Goal: Check status: Check status

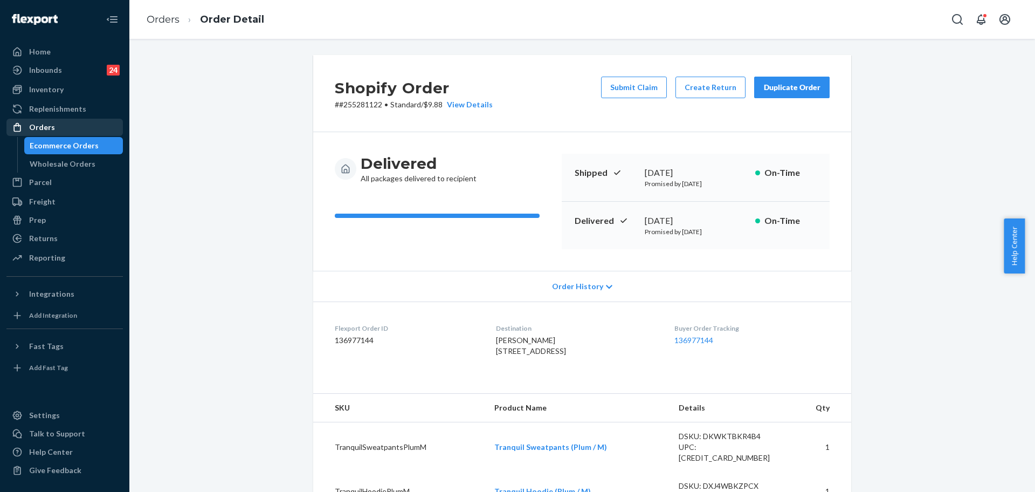
click at [45, 126] on div "Orders" at bounding box center [42, 127] width 26 height 11
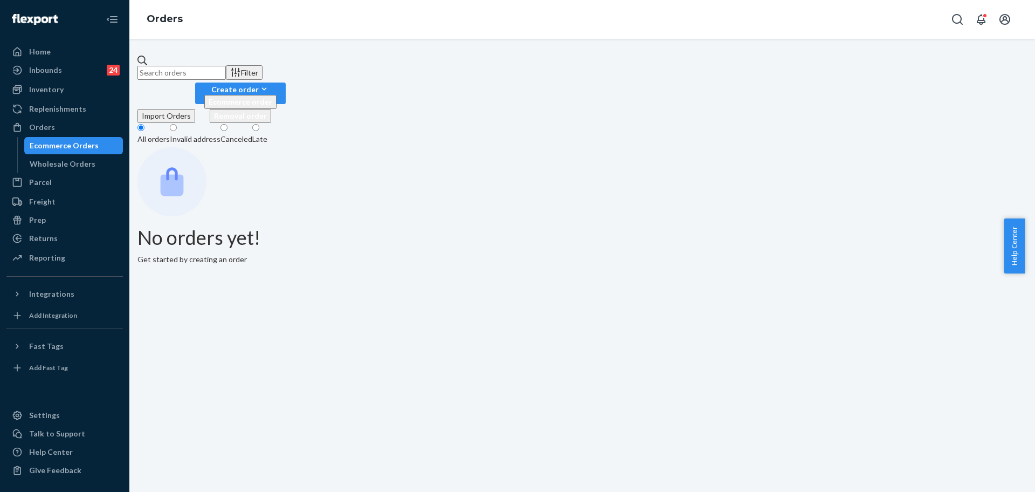
click at [199, 66] on input "text" at bounding box center [182, 73] width 88 height 14
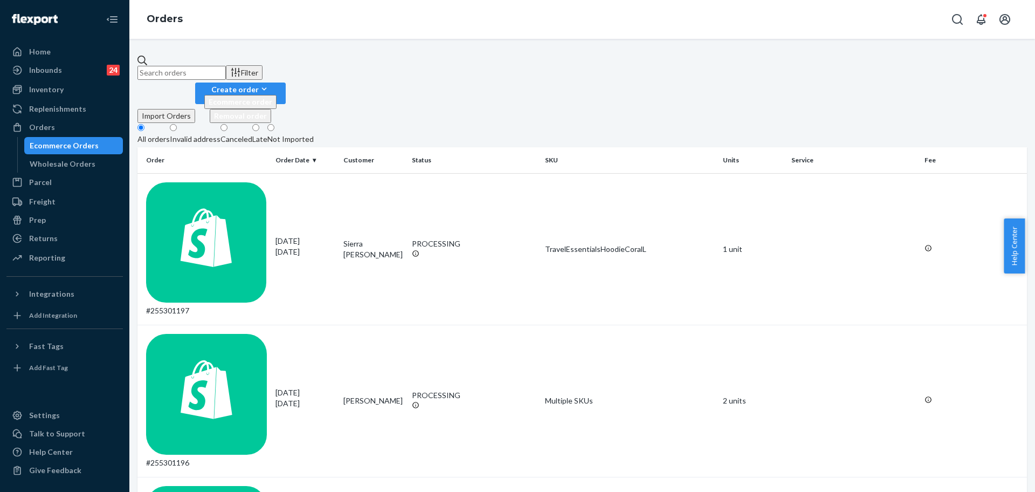
type input "v"
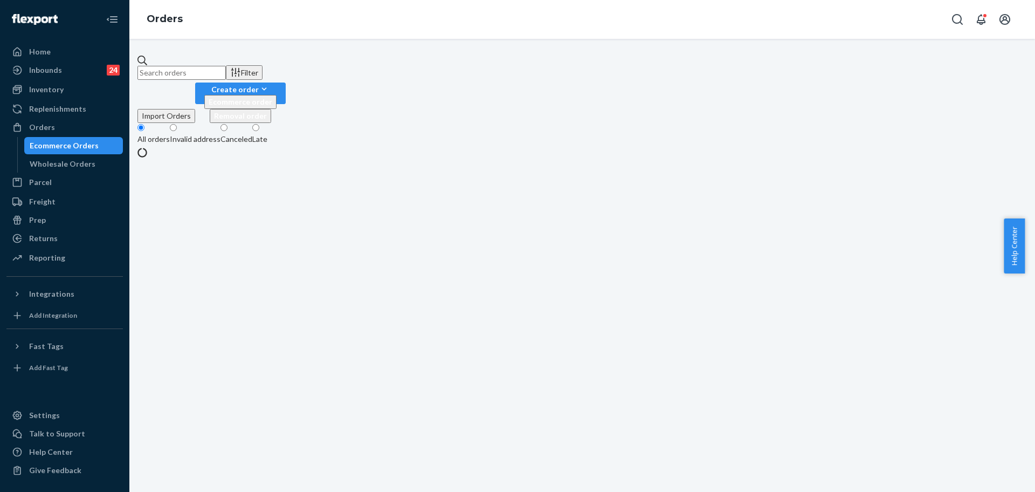
paste input "[URL][DOMAIN_NAME]"
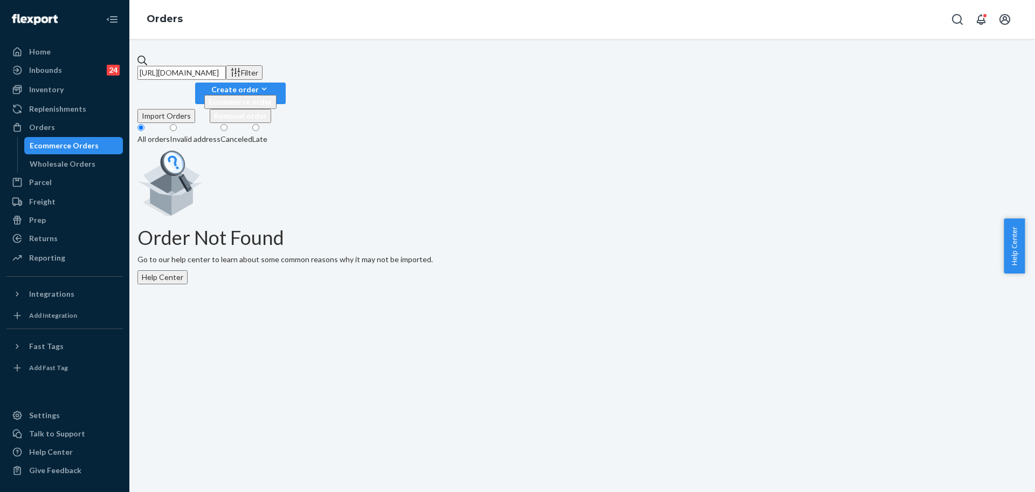
paste input "text"
click at [226, 66] on input "[URL][DOMAIN_NAME]" at bounding box center [182, 73] width 88 height 14
paste input "255234651"
type input "255234651"
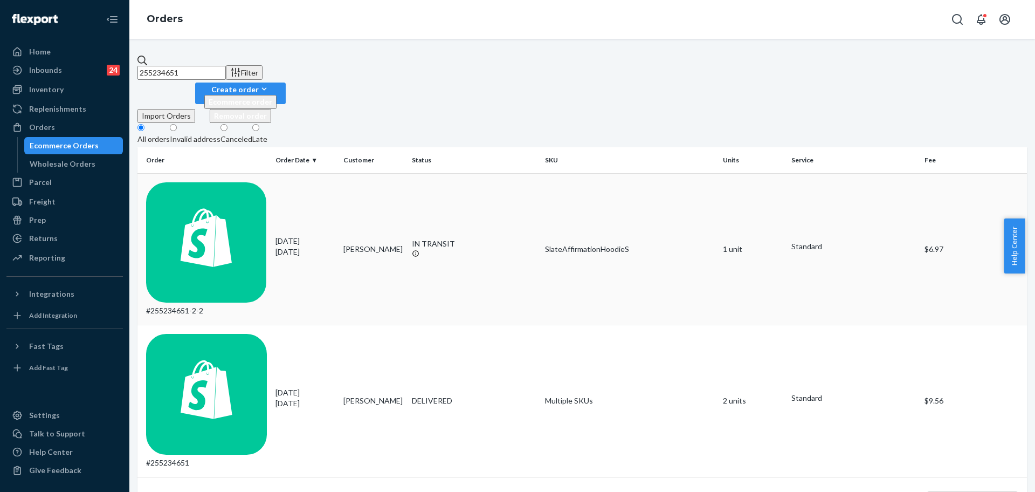
click at [244, 182] on div "#255234651-2-2" at bounding box center [206, 249] width 121 height 134
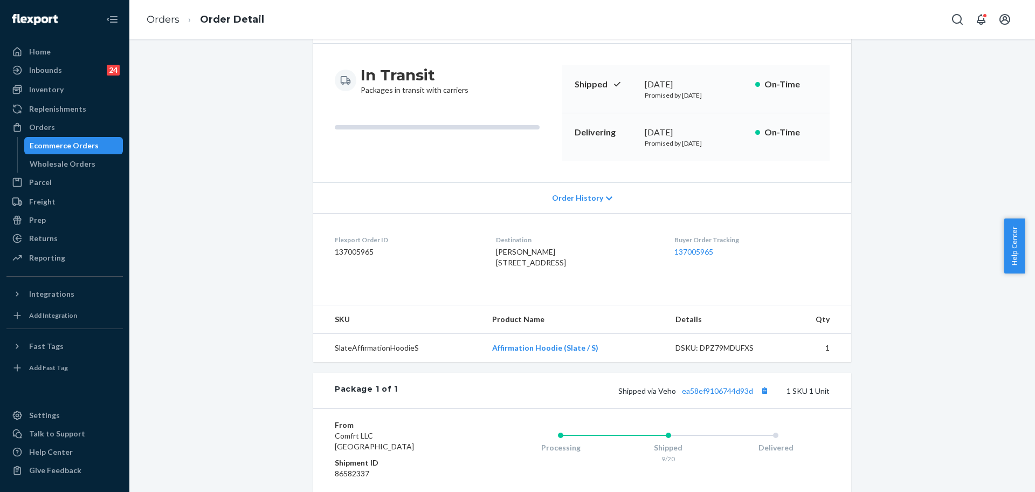
scroll to position [156, 0]
